Goal: Transaction & Acquisition: Obtain resource

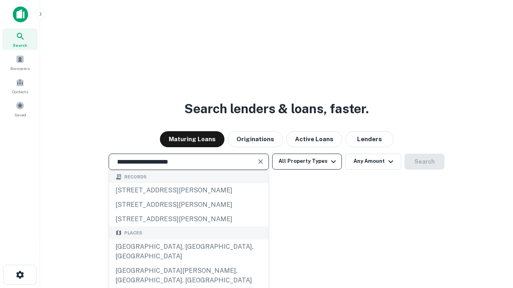
click at [188, 264] on div "Santa Monica, CA, USA" at bounding box center [188, 252] width 159 height 24
click at [307, 161] on button "All Property Types" at bounding box center [307, 162] width 70 height 16
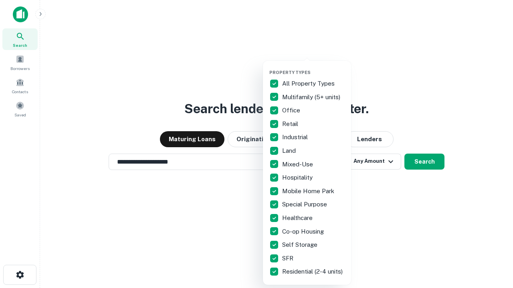
type input "**********"
click at [313, 67] on button "button" at bounding box center [313, 67] width 88 height 0
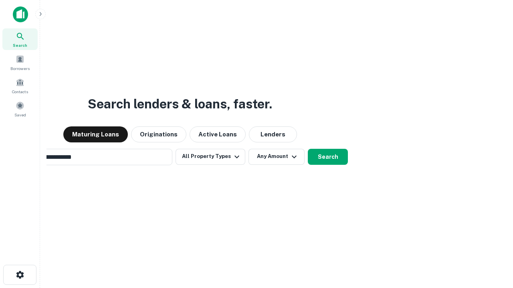
scroll to position [12, 0]
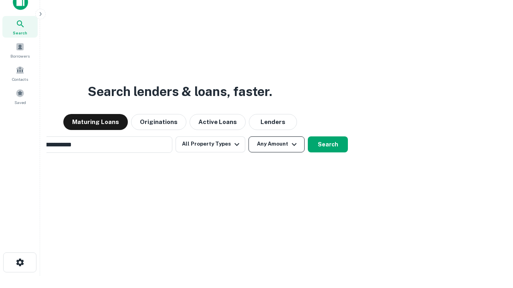
click at [248, 137] on button "Any Amount" at bounding box center [276, 145] width 56 height 16
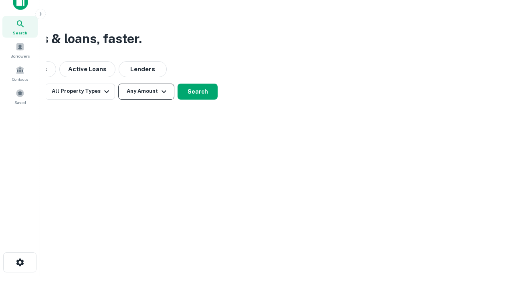
scroll to position [13, 0]
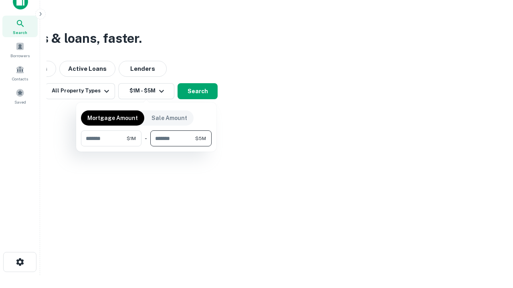
type input "*******"
click at [146, 147] on button "button" at bounding box center [146, 147] width 131 height 0
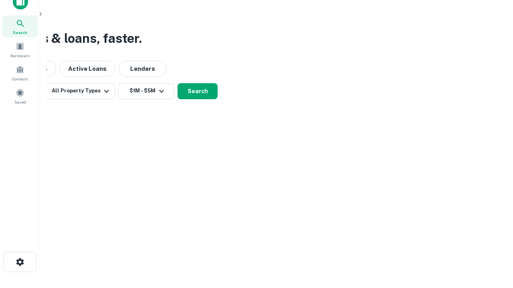
scroll to position [5, 148]
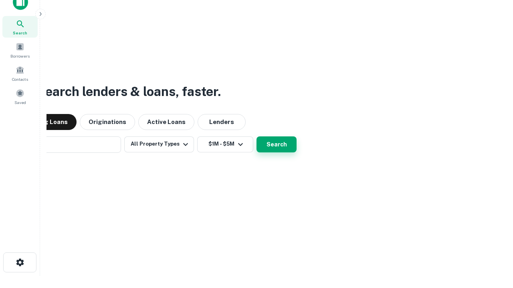
click at [256, 137] on button "Search" at bounding box center [276, 145] width 40 height 16
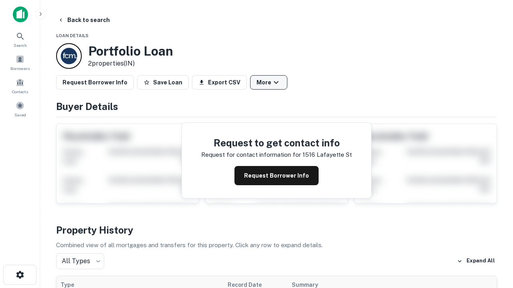
click at [268, 83] on button "More" at bounding box center [268, 82] width 37 height 14
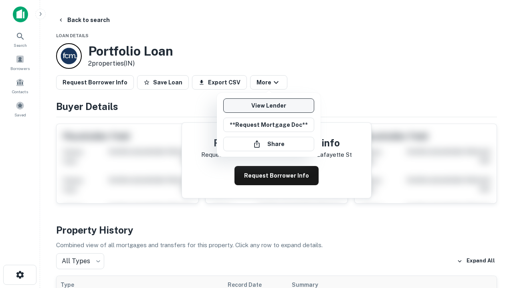
click at [268, 106] on link "View Lender" at bounding box center [268, 106] width 91 height 14
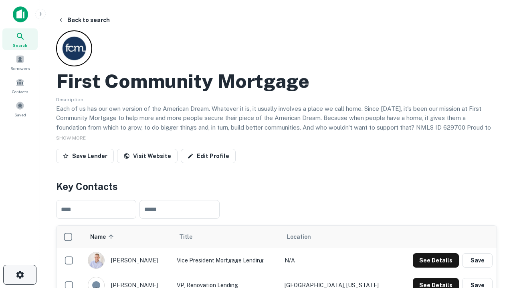
click at [20, 275] on icon "button" at bounding box center [20, 275] width 10 height 10
